Goal: Information Seeking & Learning: Learn about a topic

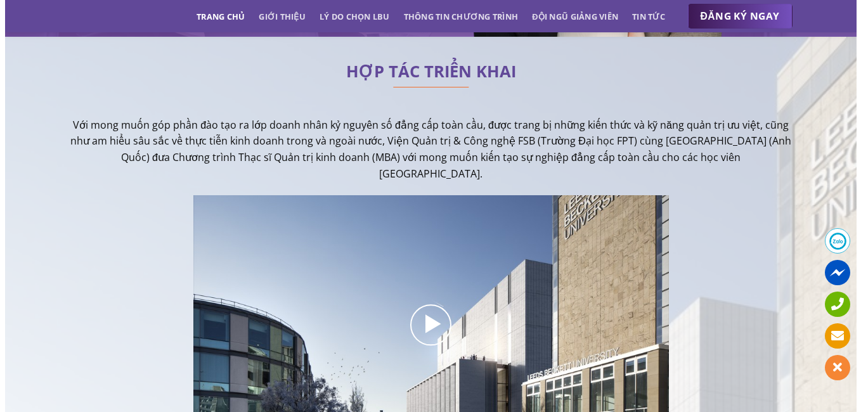
scroll to position [317, 0]
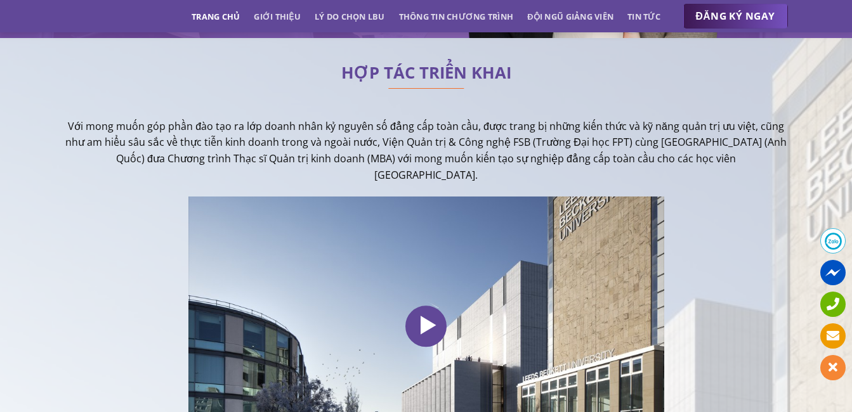
click at [417, 334] on icon at bounding box center [426, 326] width 25 height 30
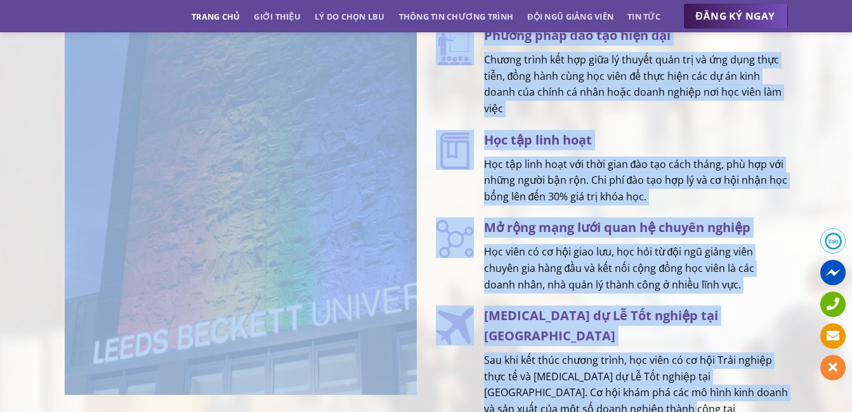
scroll to position [2075, 0]
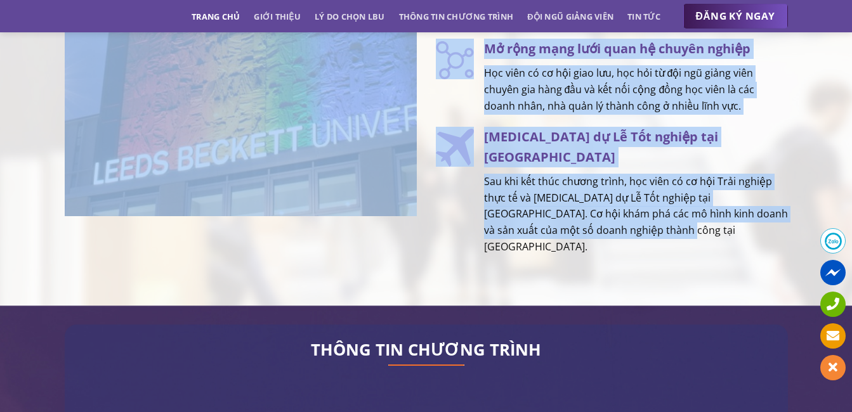
drag, startPoint x: 486, startPoint y: 133, endPoint x: 720, endPoint y: 251, distance: 261.8
drag, startPoint x: 720, startPoint y: 251, endPoint x: 672, endPoint y: 245, distance: 48.5
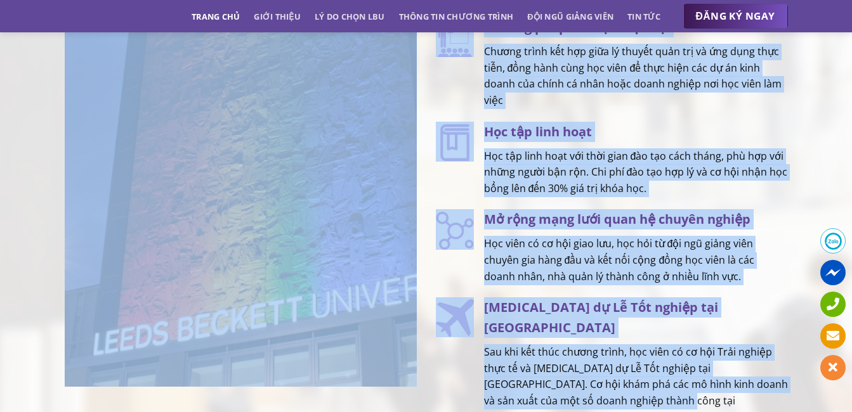
scroll to position [1907, 0]
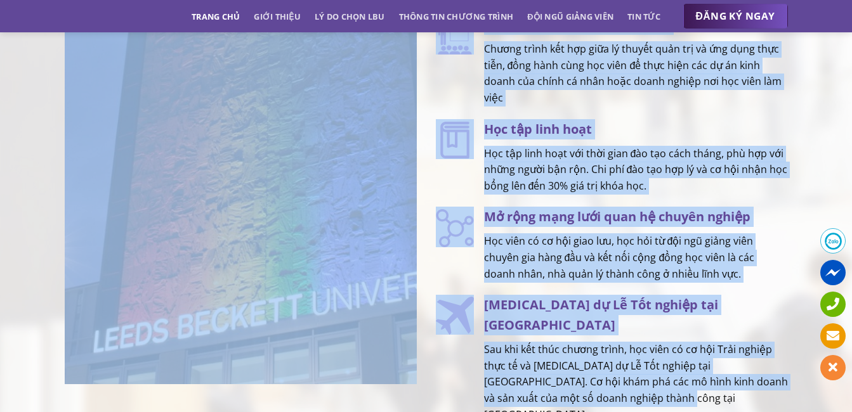
drag, startPoint x: 431, startPoint y: 90, endPoint x: 755, endPoint y: 387, distance: 440.0
click at [755, 387] on div "TẠI SAO LỰA CHỌN LEEDS BECKETT MBA? Bằng MBA chính quy, có giá trị toàn cầu Chư…" at bounding box center [426, 96] width 852 height 717
copy div "TẠI SAO LỰA CHỌN LEEDS BECKETT MBA? Bằng MBA chính quy, có giá trị toàn cầu Chư…"
